Goal: Task Accomplishment & Management: Manage account settings

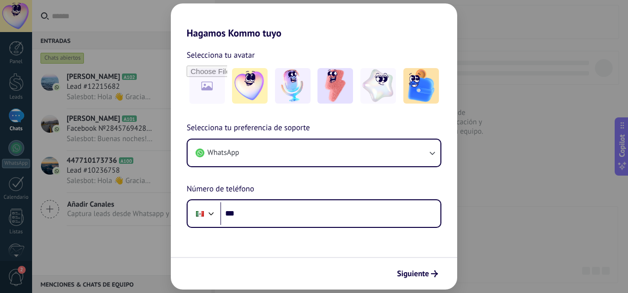
click at [128, 61] on div "Hagamos Kommo tuyo Selecciona tu avatar Selecciona tu preferencia de soporte Wh…" at bounding box center [314, 146] width 628 height 293
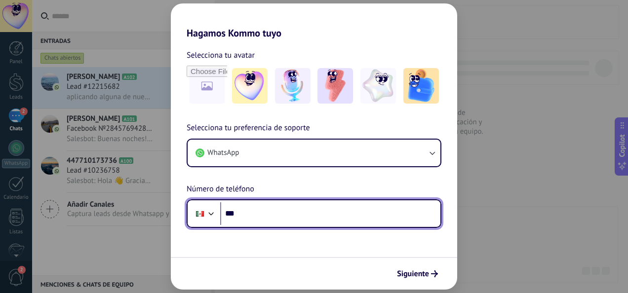
click at [280, 216] on input "***" at bounding box center [330, 214] width 220 height 23
type input "**********"
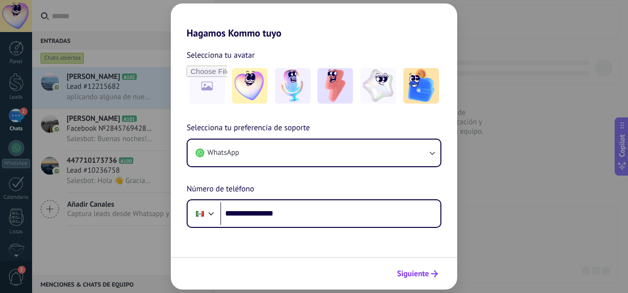
click at [416, 277] on span "Siguiente" at bounding box center [413, 274] width 32 height 7
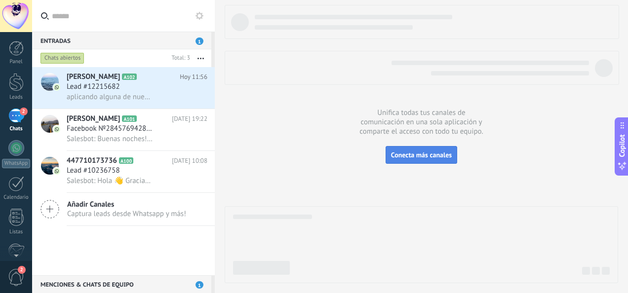
click at [430, 152] on span "Conecta más canales" at bounding box center [421, 155] width 61 height 9
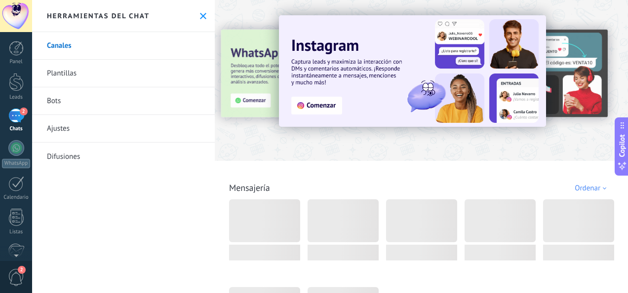
click at [64, 48] on link "Canales" at bounding box center [123, 46] width 183 height 28
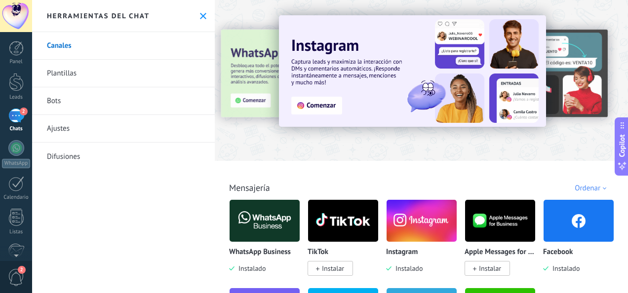
click at [60, 70] on link "Plantillas" at bounding box center [123, 74] width 183 height 28
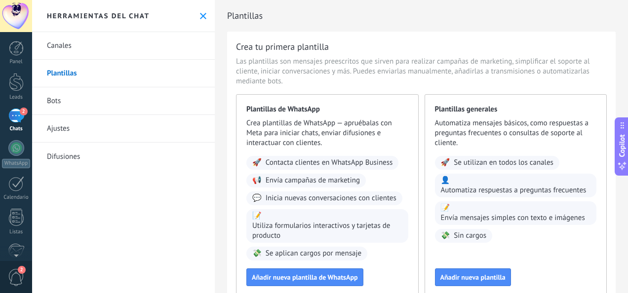
click at [58, 100] on link "Bots" at bounding box center [123, 101] width 183 height 28
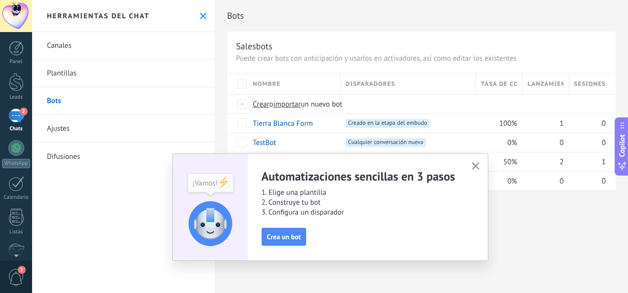
click at [200, 16] on icon at bounding box center [203, 16] width 6 height 6
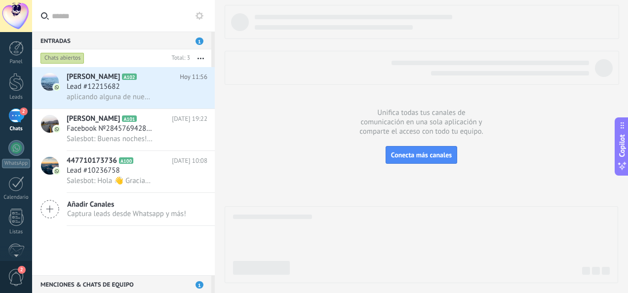
click at [16, 114] on div "2" at bounding box center [16, 116] width 16 height 14
click at [104, 82] on h2 "[PERSON_NAME] A102" at bounding box center [123, 77] width 113 height 10
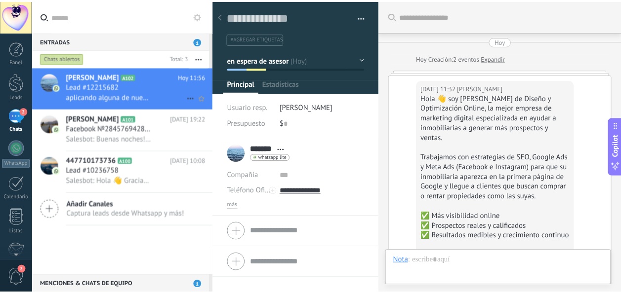
scroll to position [1269, 0]
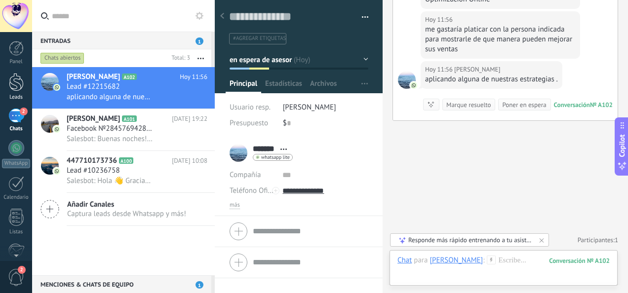
click at [15, 86] on div at bounding box center [16, 82] width 15 height 18
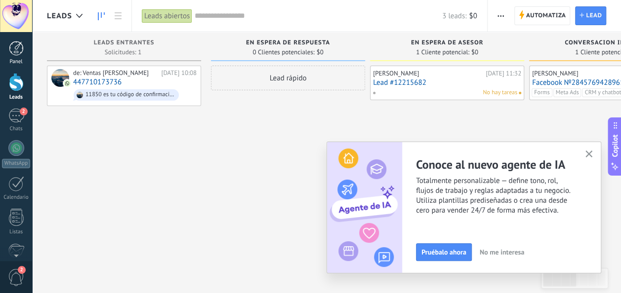
click at [14, 49] on div at bounding box center [16, 48] width 15 height 15
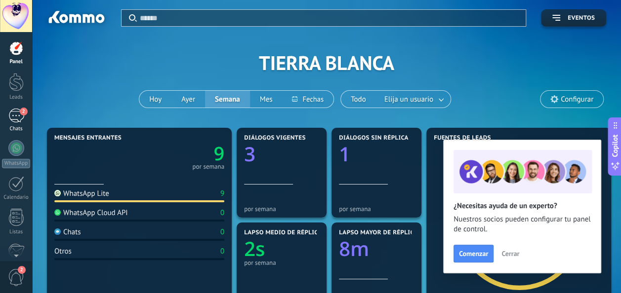
click at [20, 115] on div "2" at bounding box center [16, 116] width 16 height 14
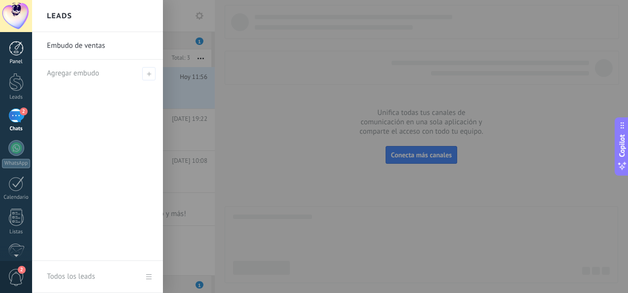
click at [11, 46] on div at bounding box center [16, 48] width 15 height 15
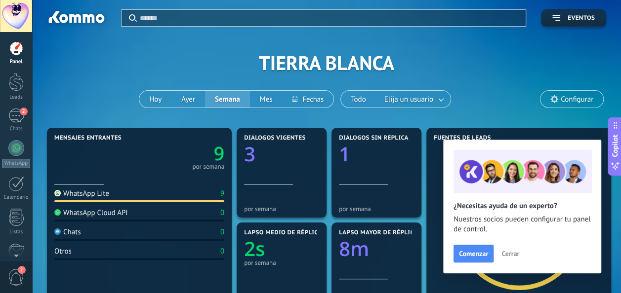
click at [510, 254] on span "Cerrar" at bounding box center [510, 253] width 18 height 7
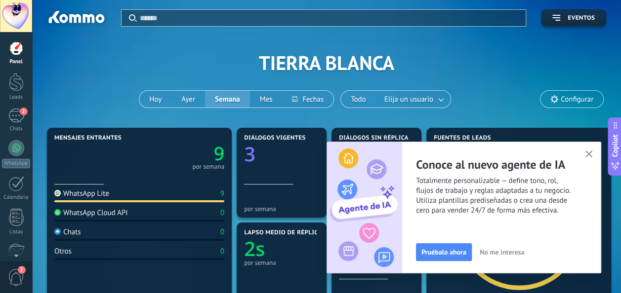
click at [589, 155] on use "button" at bounding box center [588, 154] width 7 height 7
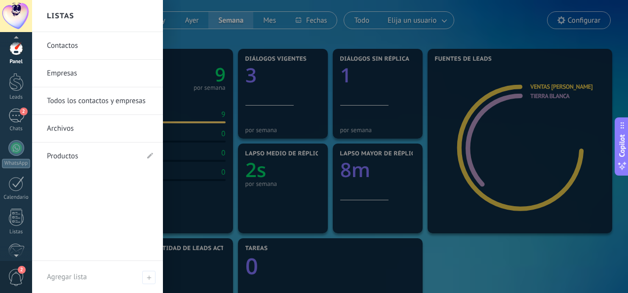
scroll to position [1, 0]
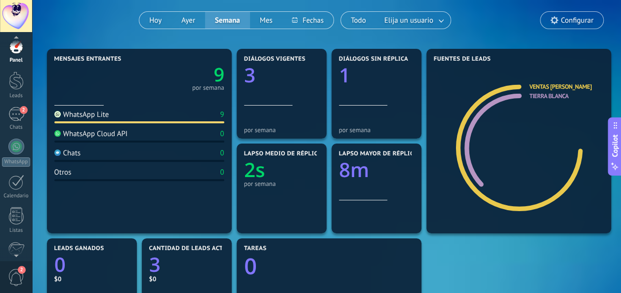
click at [15, 276] on span "2" at bounding box center [16, 277] width 17 height 17
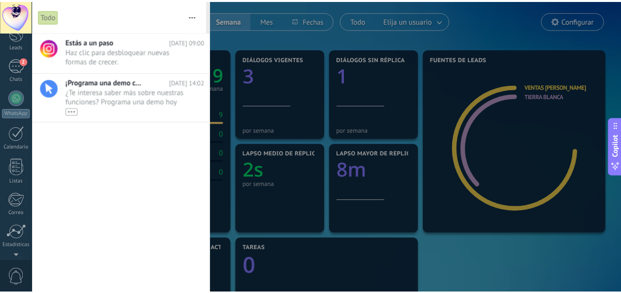
scroll to position [0, 0]
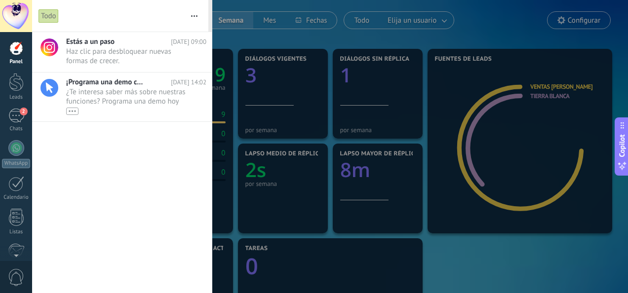
click at [496, 272] on div at bounding box center [314, 146] width 628 height 293
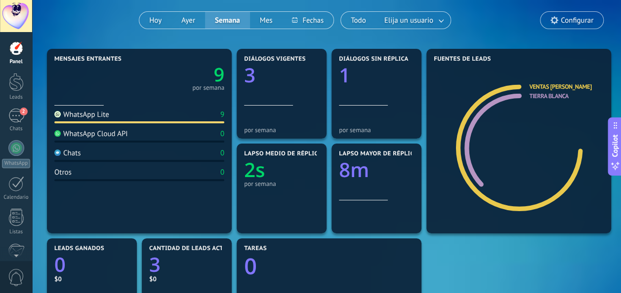
click at [18, 52] on div at bounding box center [16, 48] width 15 height 15
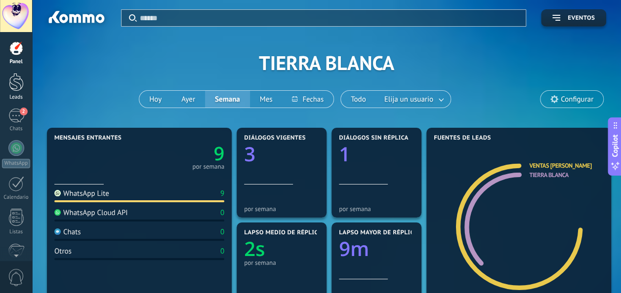
click at [18, 82] on div at bounding box center [16, 82] width 15 height 18
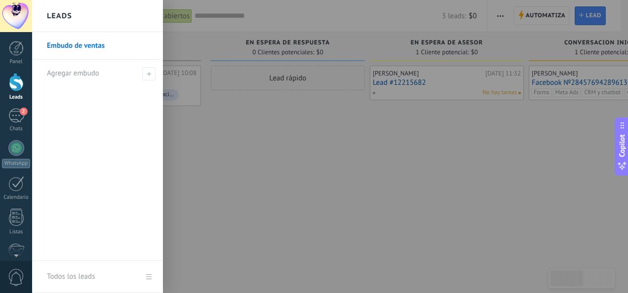
click at [82, 47] on link "Embudo de ventas" at bounding box center [100, 46] width 106 height 28
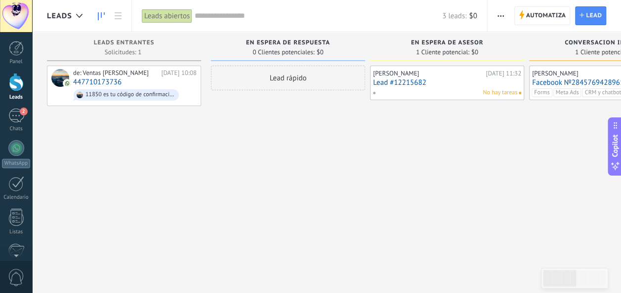
click at [553, 133] on div "[PERSON_NAME] [DATE] Facebook №2845769428961374 Forms Meta Ads CRM y chatbot fb…" at bounding box center [606, 148] width 154 height 165
click at [573, 81] on link "Facebook №2845769428961374" at bounding box center [606, 83] width 148 height 8
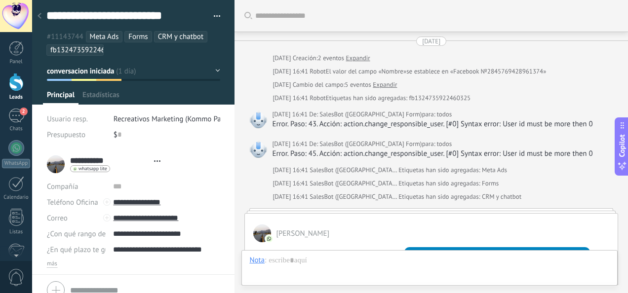
type textarea "**********"
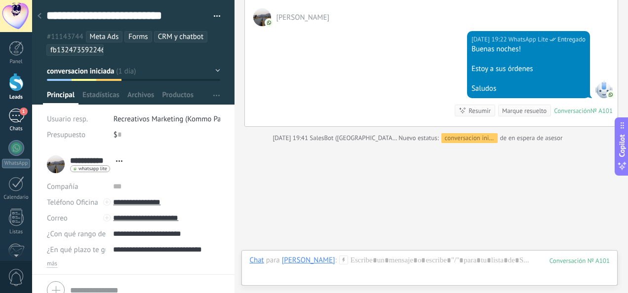
click at [16, 116] on div "1" at bounding box center [16, 116] width 16 height 14
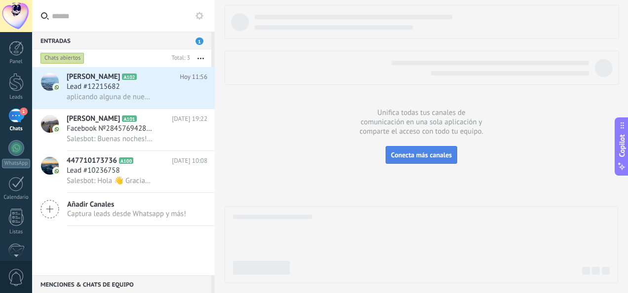
click at [416, 156] on span "Conecta más canales" at bounding box center [421, 155] width 61 height 9
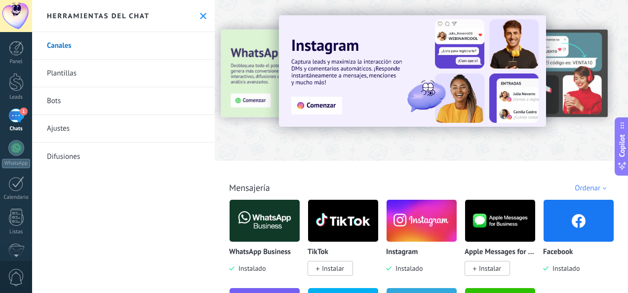
click at [76, 159] on link "Difusiones" at bounding box center [123, 157] width 183 height 28
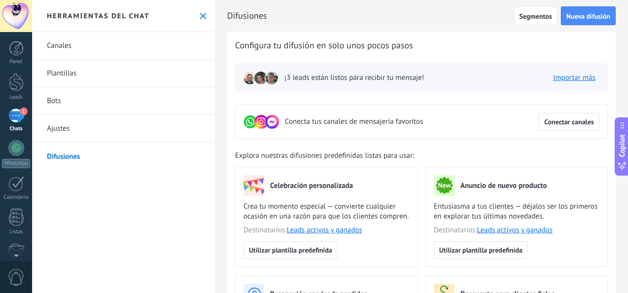
click at [59, 44] on link "Canales" at bounding box center [123, 46] width 183 height 28
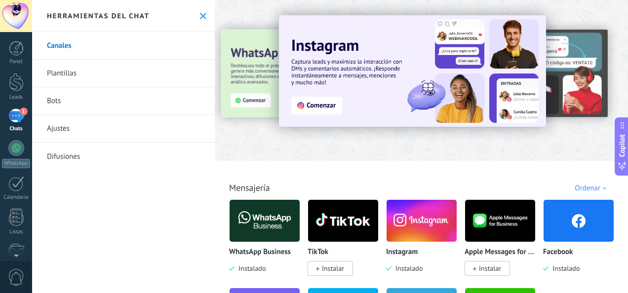
click at [24, 115] on span "1" at bounding box center [24, 112] width 8 height 8
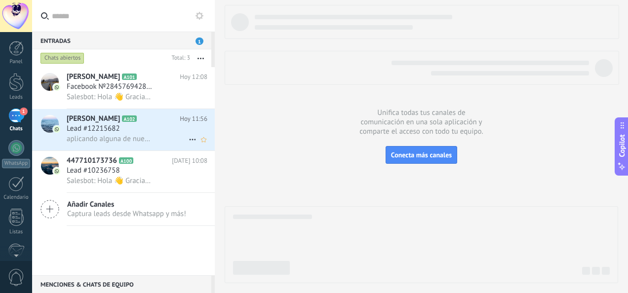
click at [0, 109] on link "1 Chats" at bounding box center [16, 121] width 32 height 24
